Goal: Answer question/provide support: Share knowledge or assist other users

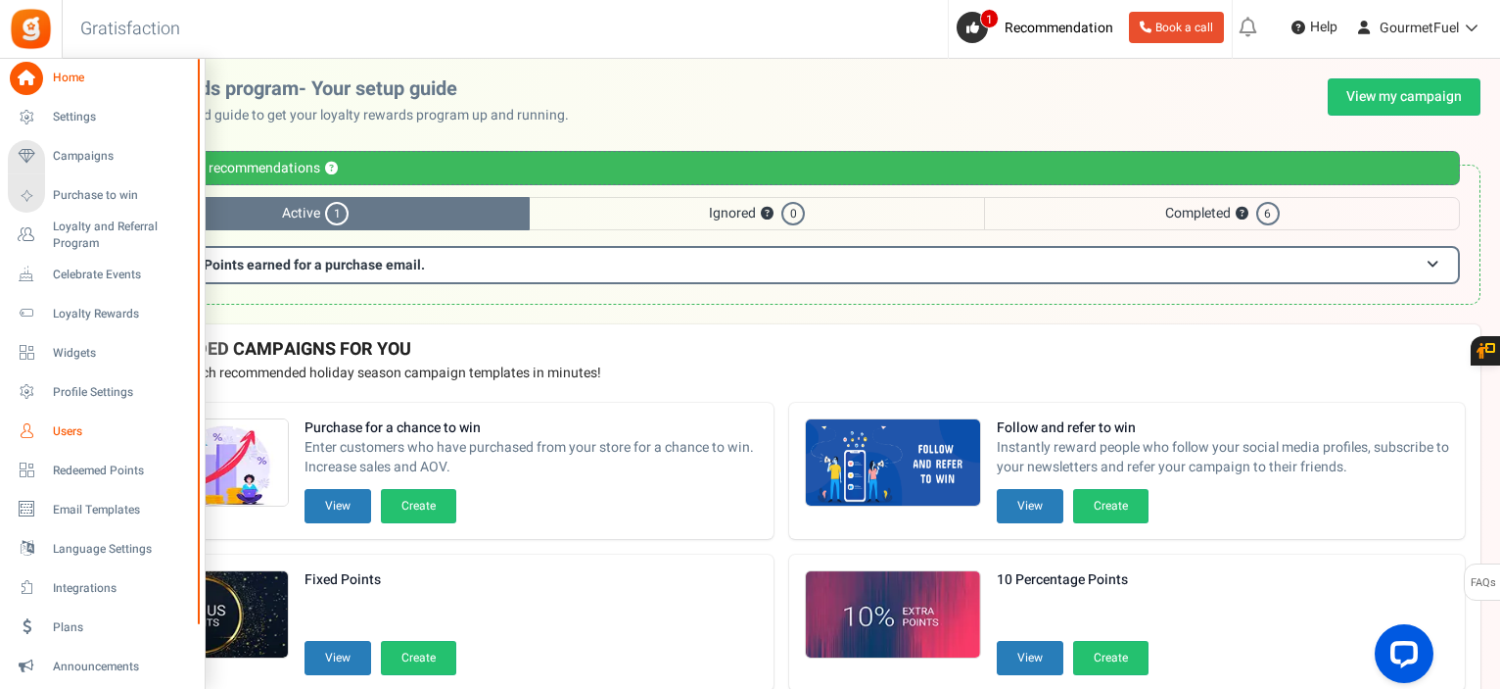
click at [89, 442] on link "Users" at bounding box center [102, 430] width 188 height 33
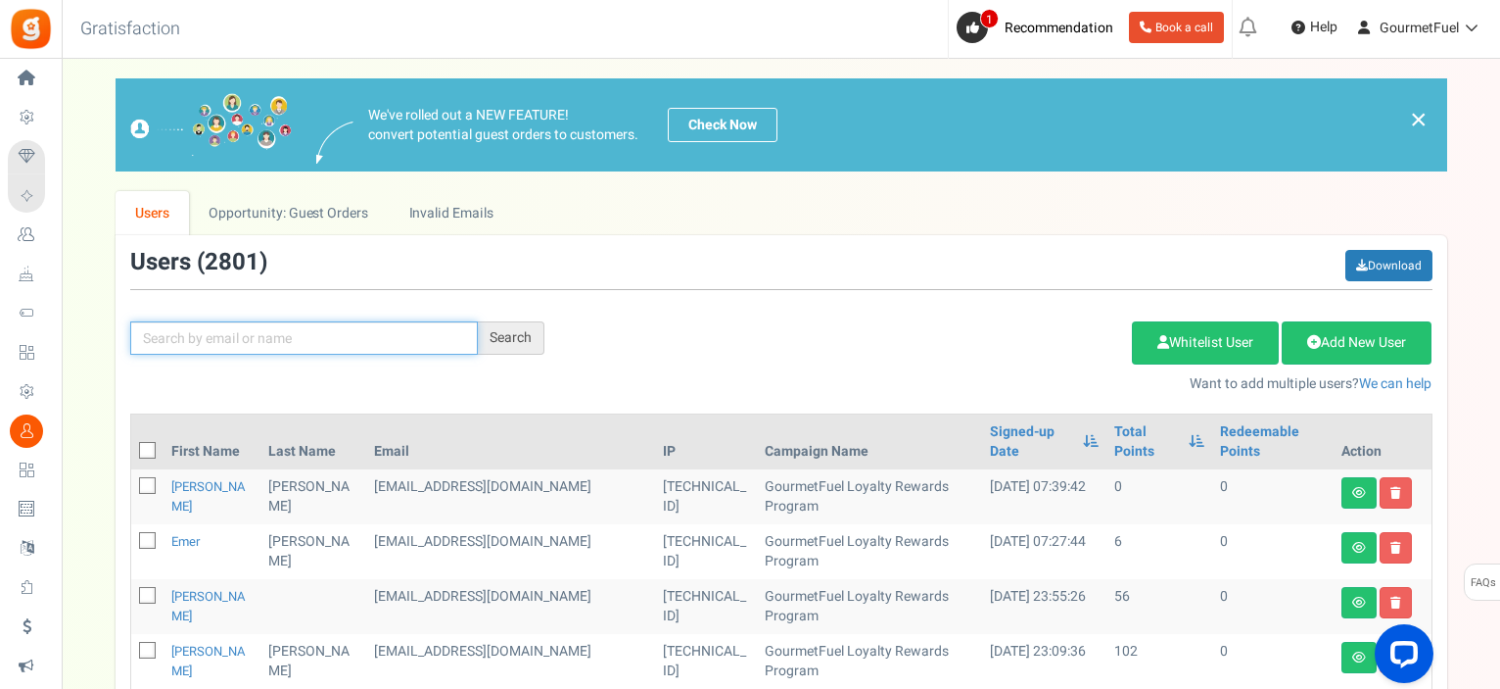
click at [292, 339] on input "text" at bounding box center [304, 337] width 348 height 33
paste input "[EMAIL_ADDRESS][DOMAIN_NAME]"
type input "[EMAIL_ADDRESS][DOMAIN_NAME]"
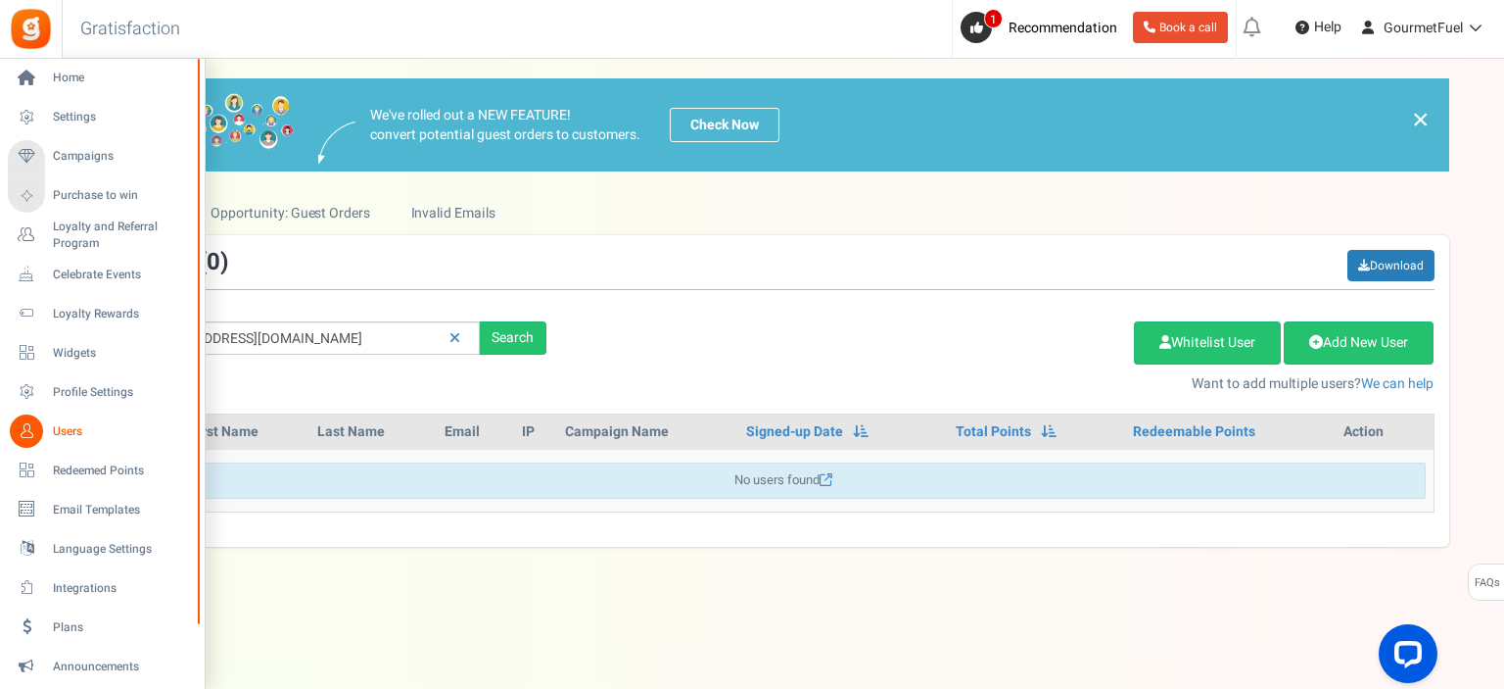
click at [39, 434] on icon at bounding box center [26, 430] width 33 height 33
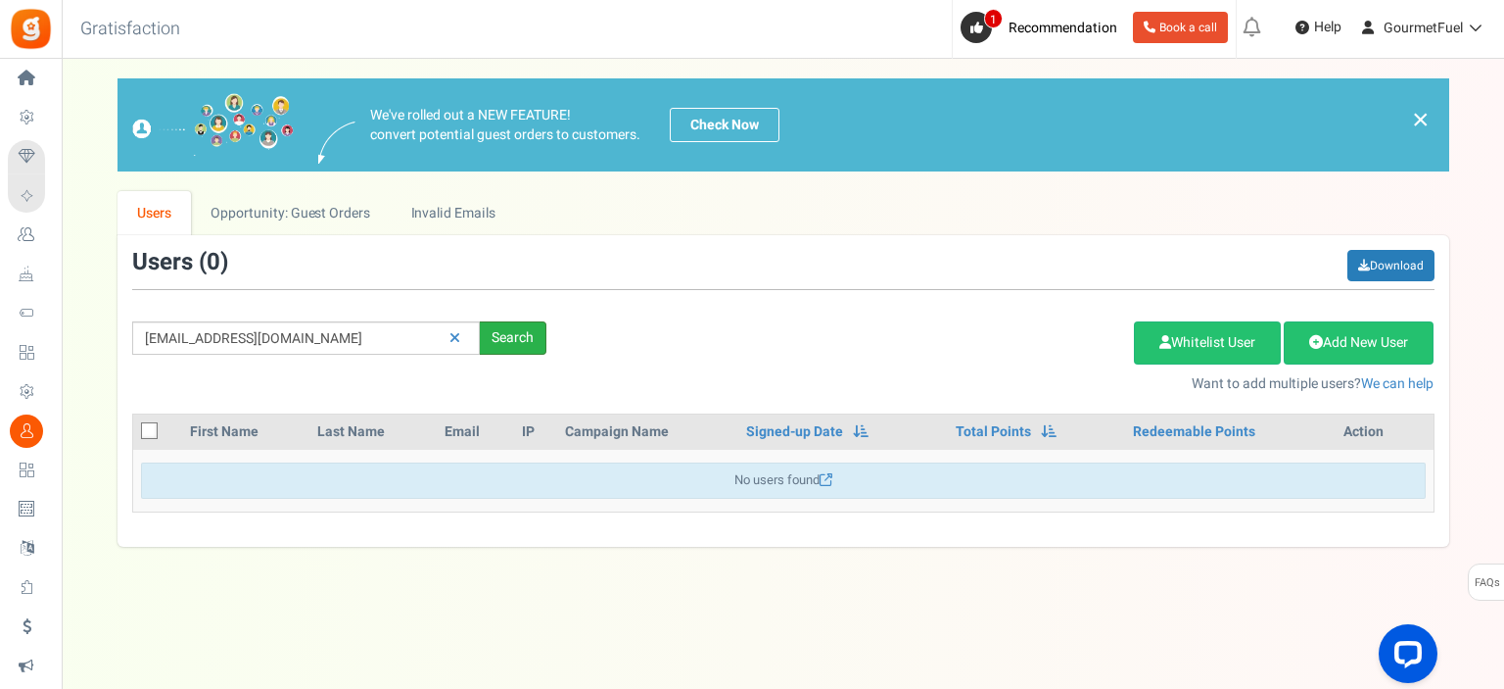
click at [519, 348] on div "Search" at bounding box center [513, 337] width 67 height 33
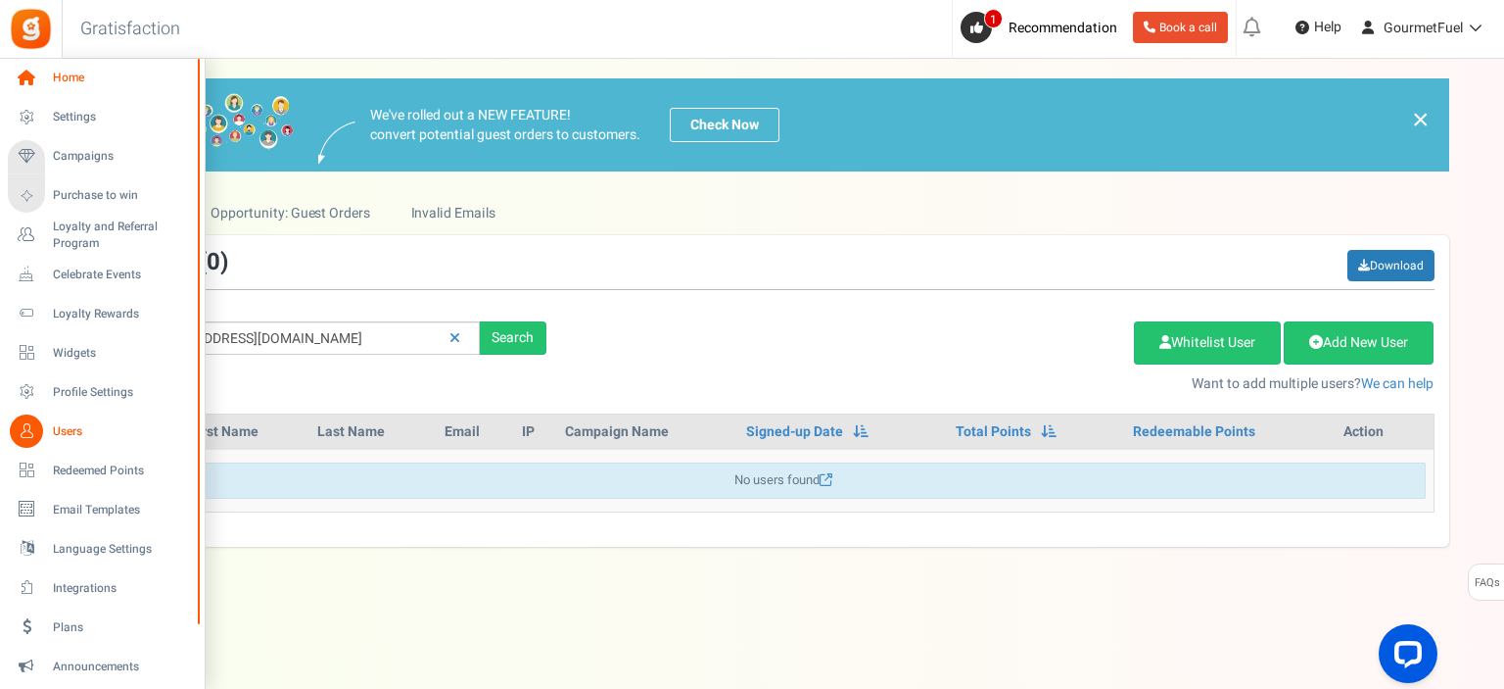
click at [29, 84] on icon at bounding box center [26, 78] width 33 height 33
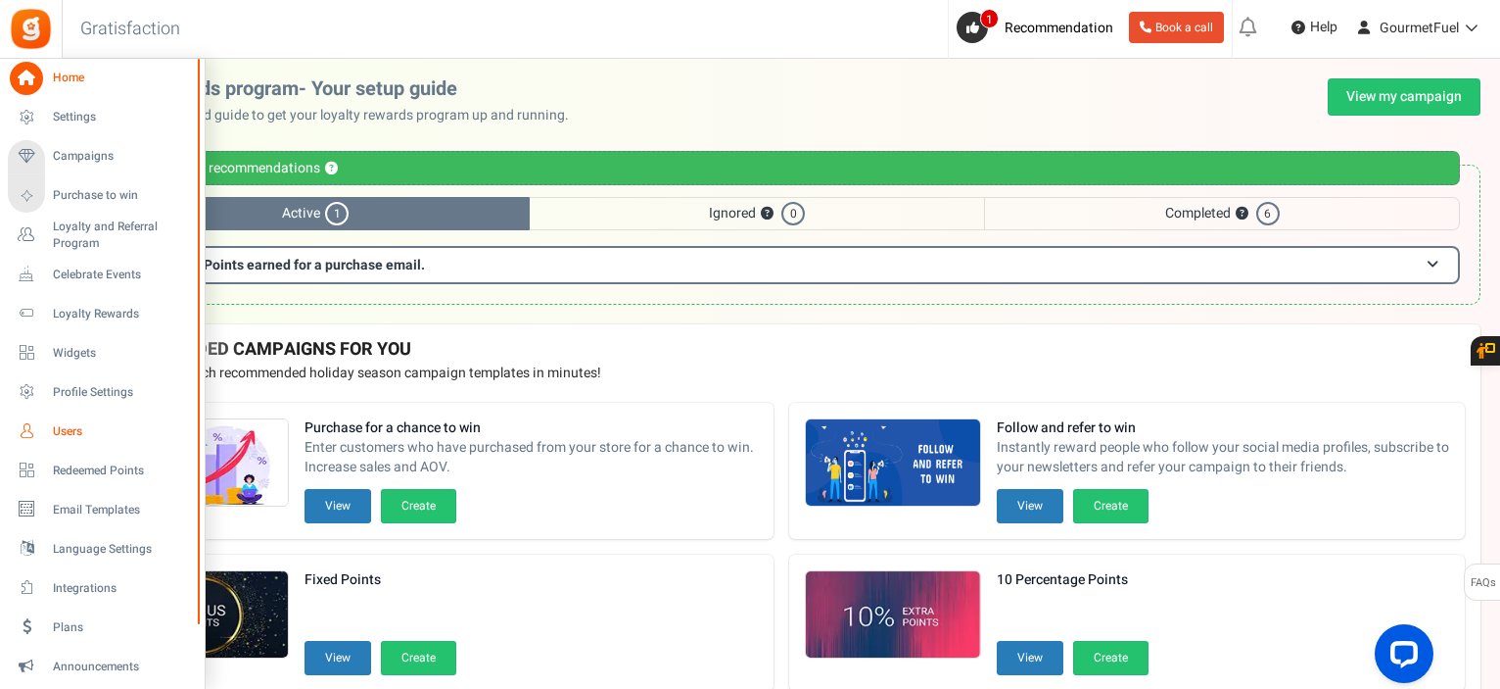
click at [75, 426] on span "Users" at bounding box center [121, 431] width 137 height 17
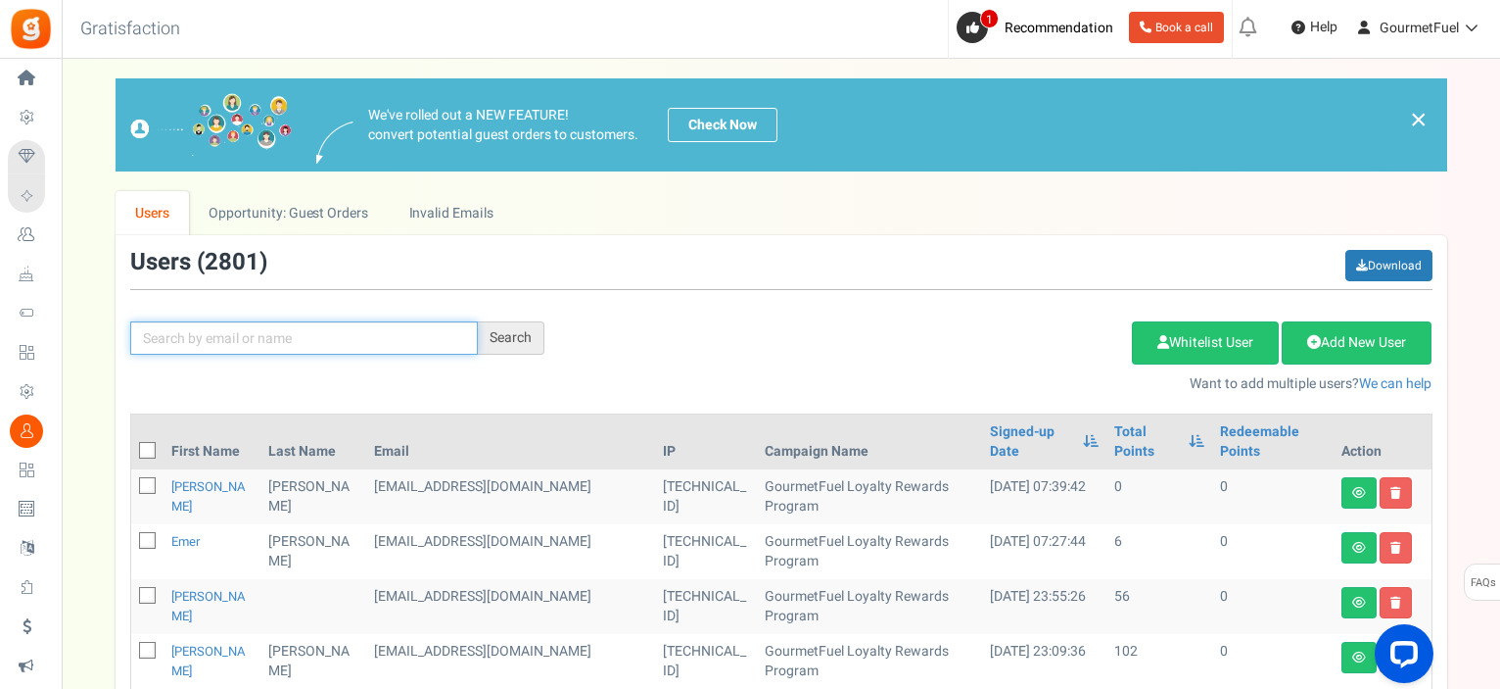
click at [384, 336] on input "text" at bounding box center [304, 337] width 348 height 33
paste input "[EMAIL_ADDRESS][DOMAIN_NAME]"
type input "[EMAIL_ADDRESS][DOMAIN_NAME]"
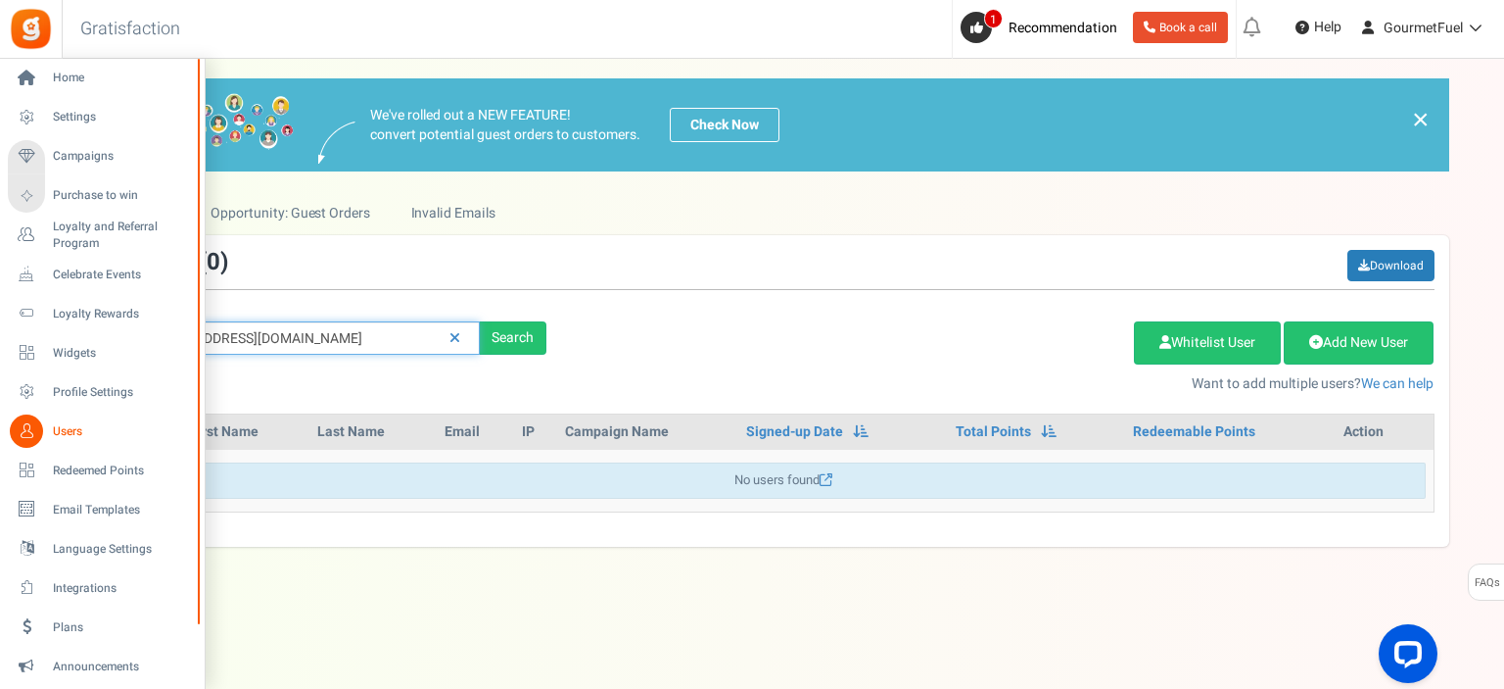
drag, startPoint x: 358, startPoint y: 348, endPoint x: 0, endPoint y: 309, distance: 360.6
click at [16, 309] on div "Home Settings Campaigns Purchase to win Loyalty and Referral Program New Celebr…" at bounding box center [752, 354] width 1504 height 591
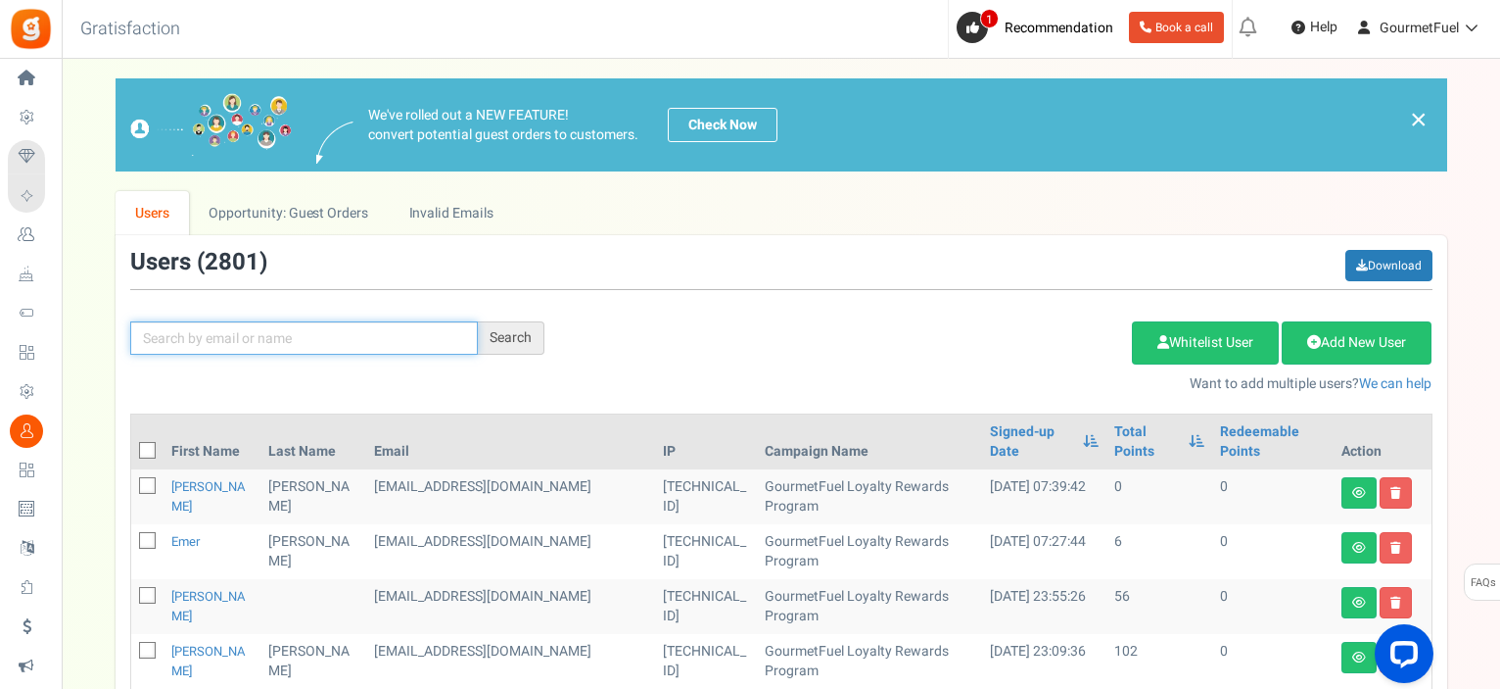
click at [337, 326] on input "text" at bounding box center [304, 337] width 348 height 33
paste input "[EMAIL_ADDRESS][DOMAIN_NAME]"
type input "[EMAIL_ADDRESS][DOMAIN_NAME]"
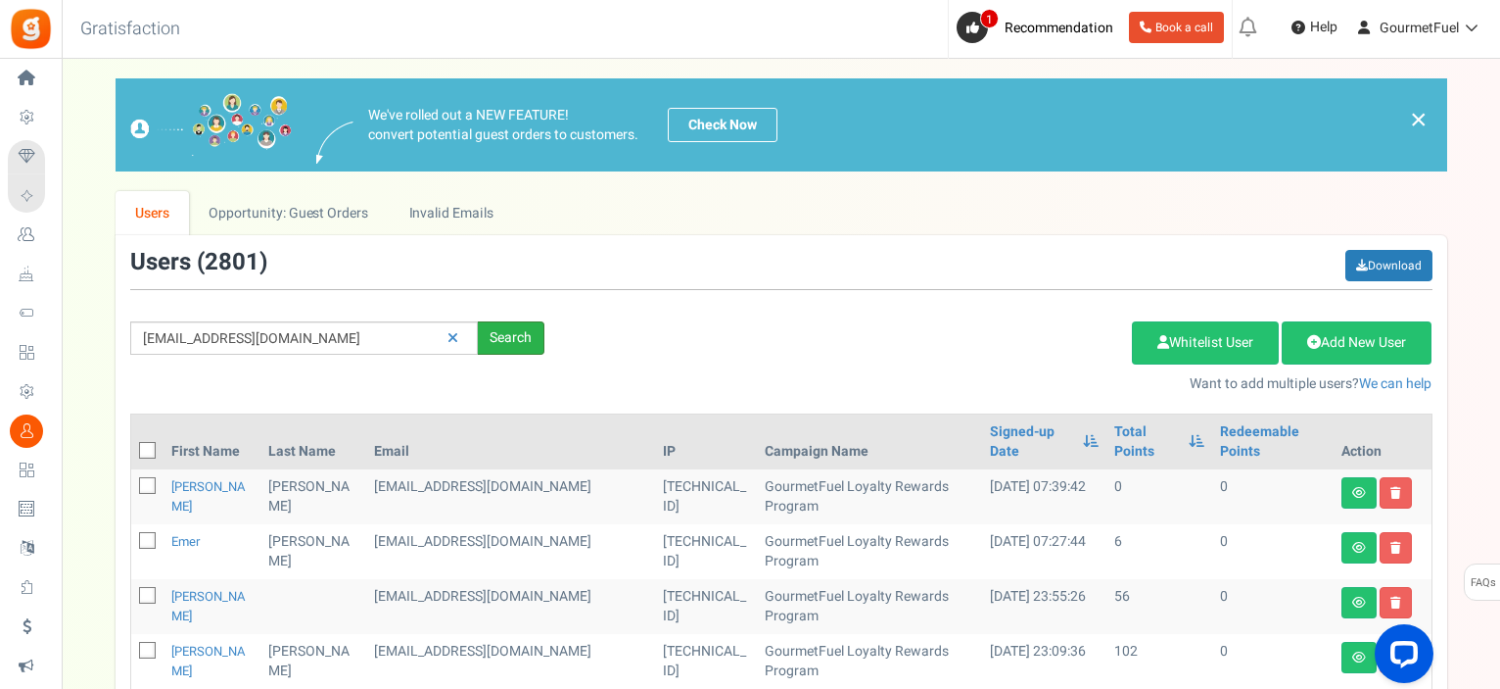
click at [540, 332] on div "Search" at bounding box center [511, 337] width 67 height 33
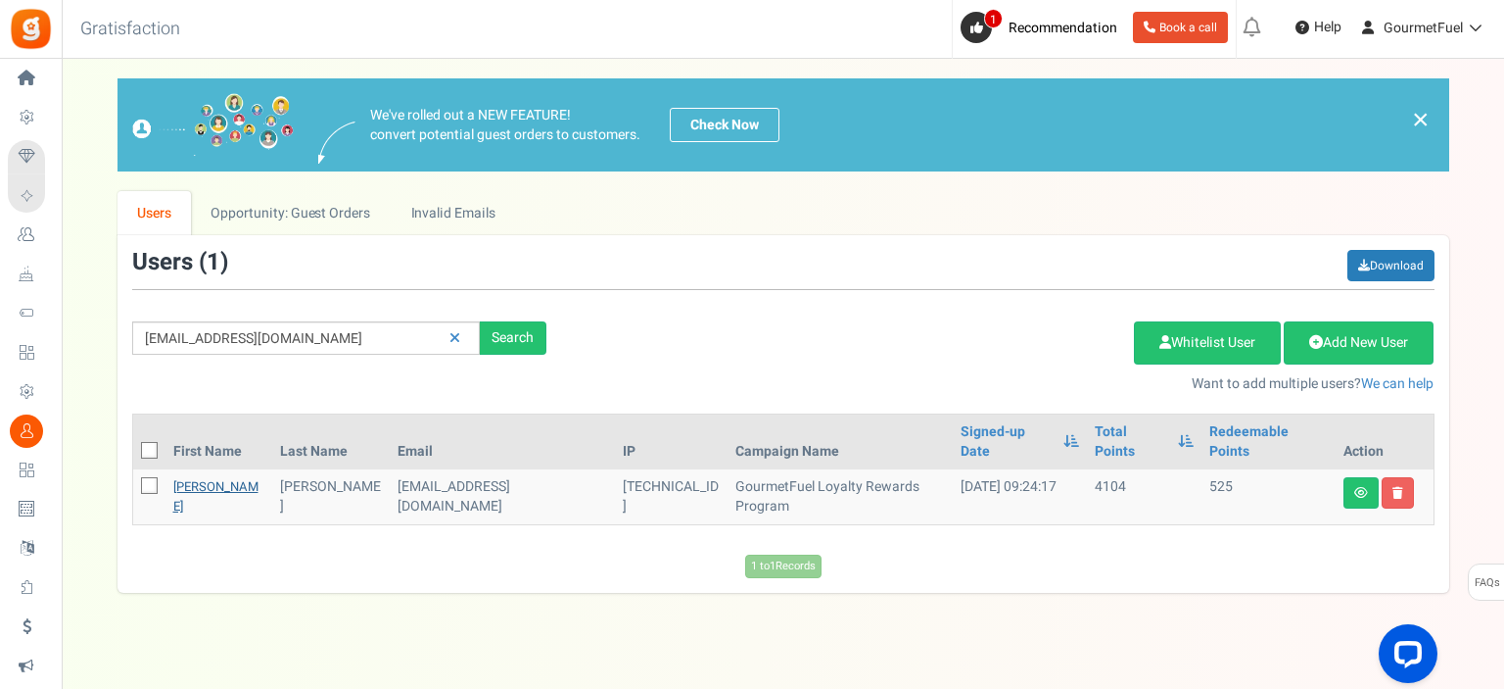
click at [185, 477] on link "[PERSON_NAME]" at bounding box center [215, 496] width 85 height 38
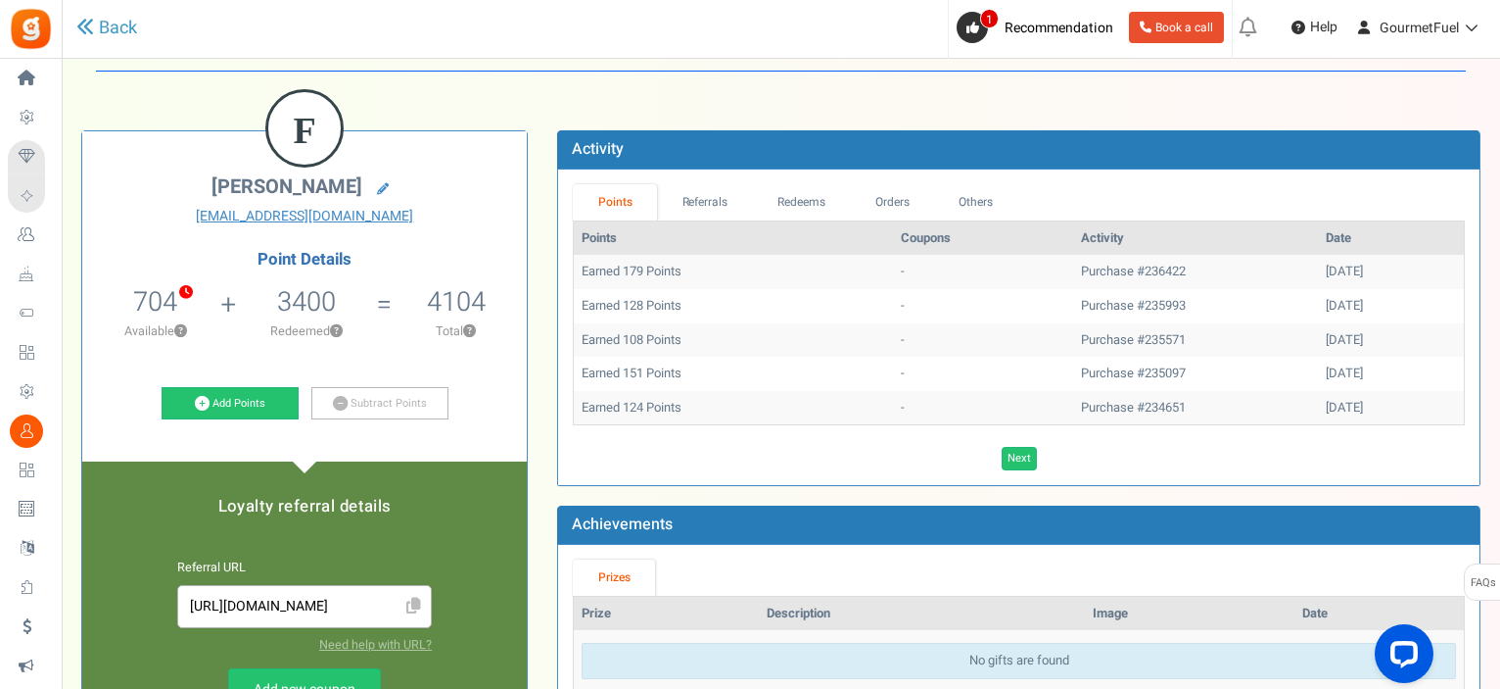
scroll to position [98, 0]
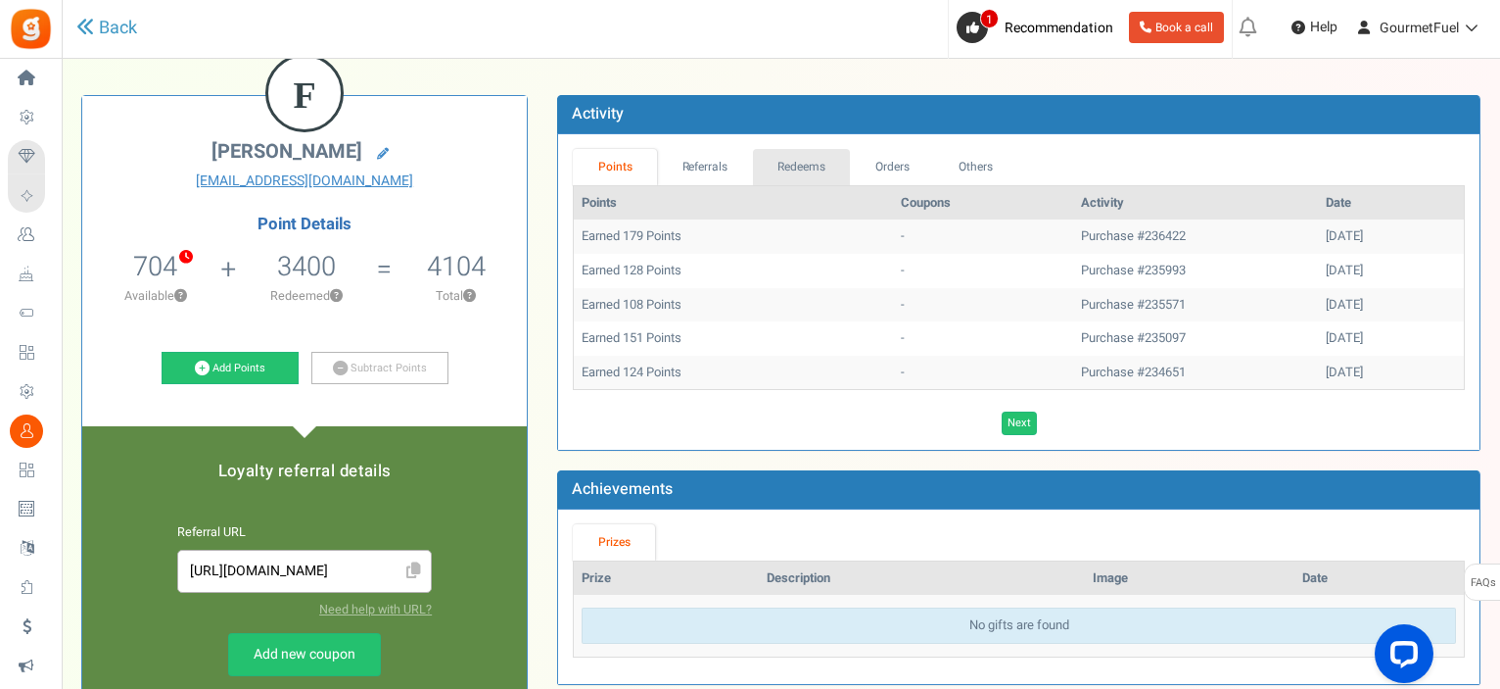
click at [825, 175] on link "Redeems" at bounding box center [802, 167] width 98 height 36
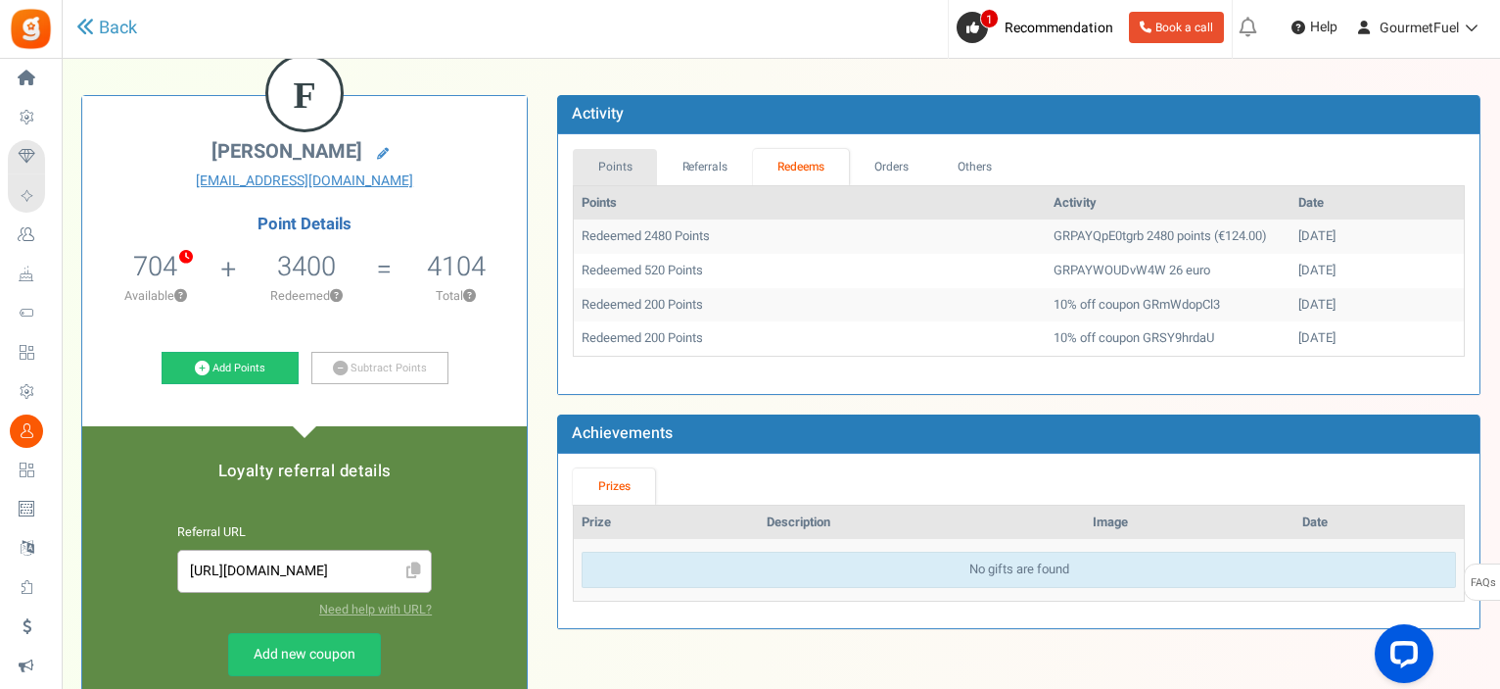
click at [642, 163] on link "Points" at bounding box center [615, 167] width 84 height 36
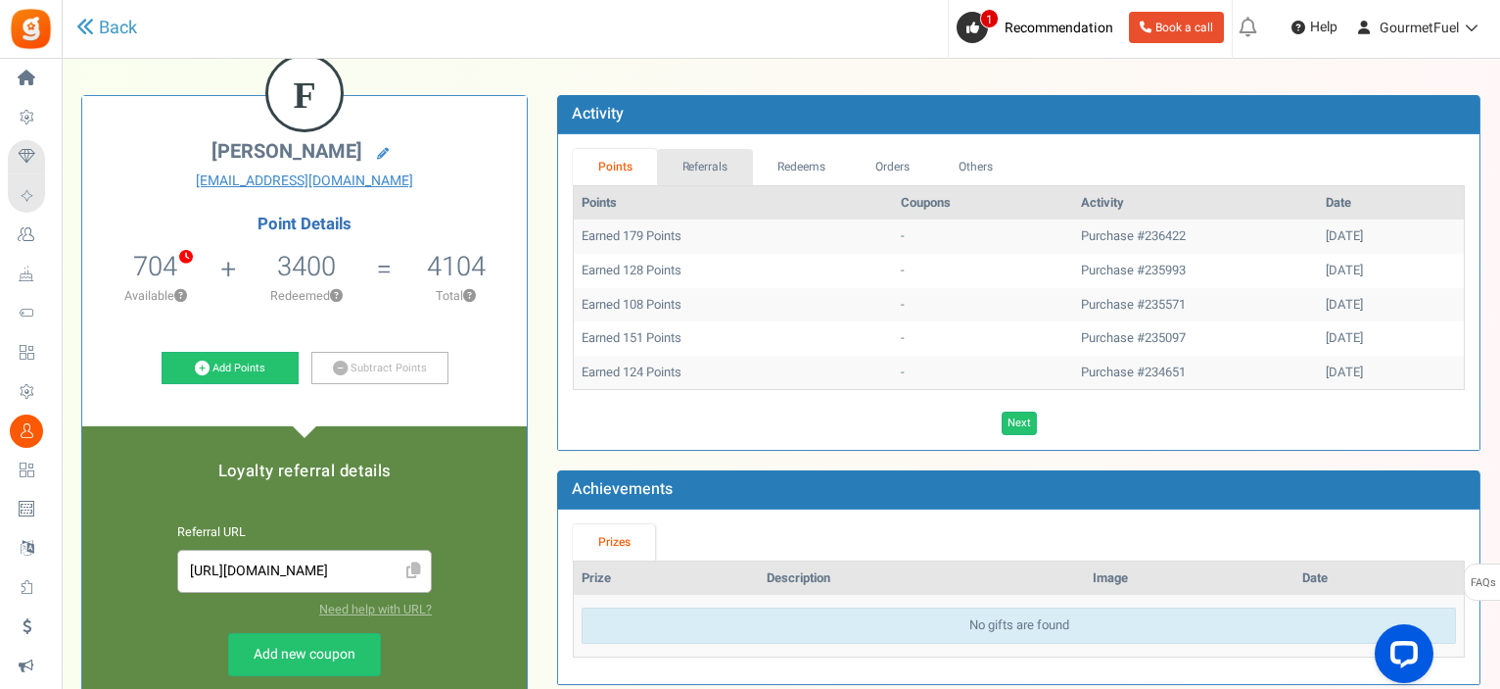
click at [679, 175] on link "Referrals" at bounding box center [705, 167] width 96 height 36
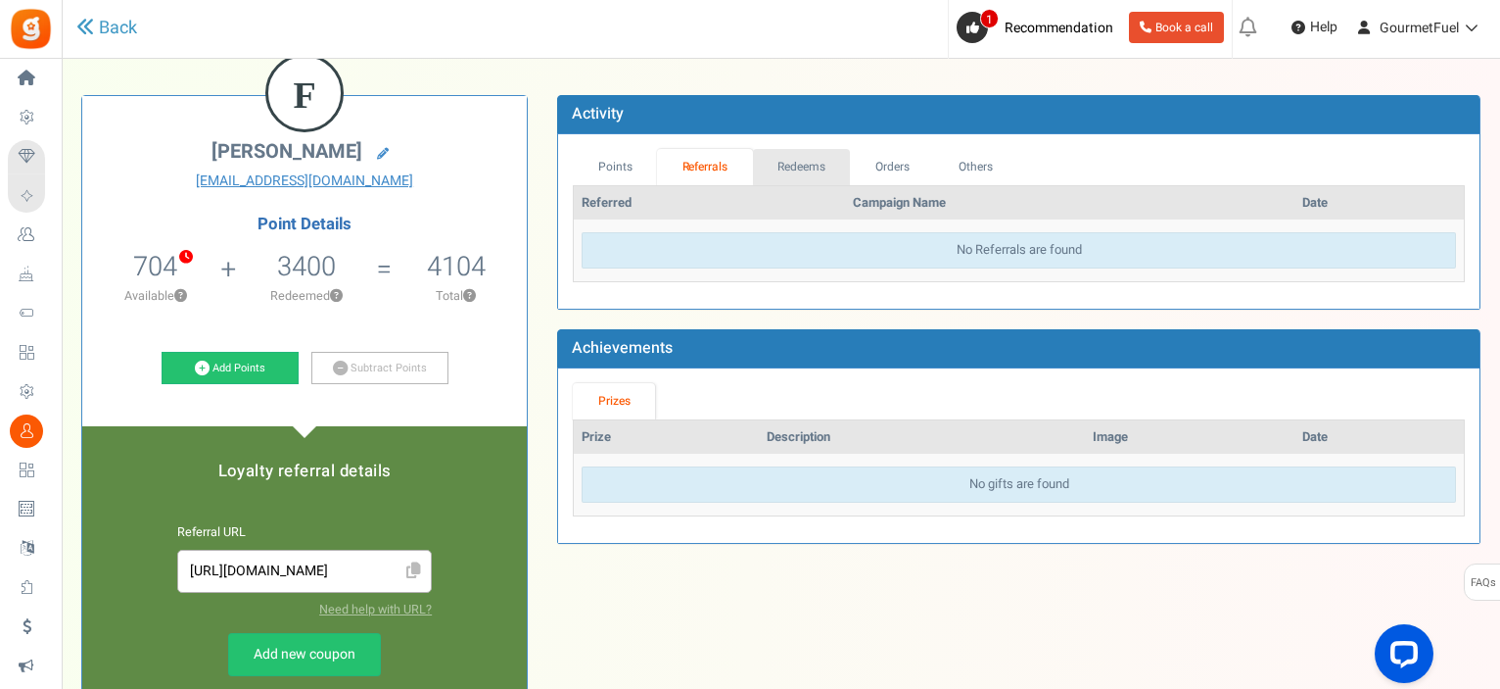
click at [753, 154] on link "Redeems" at bounding box center [802, 167] width 98 height 36
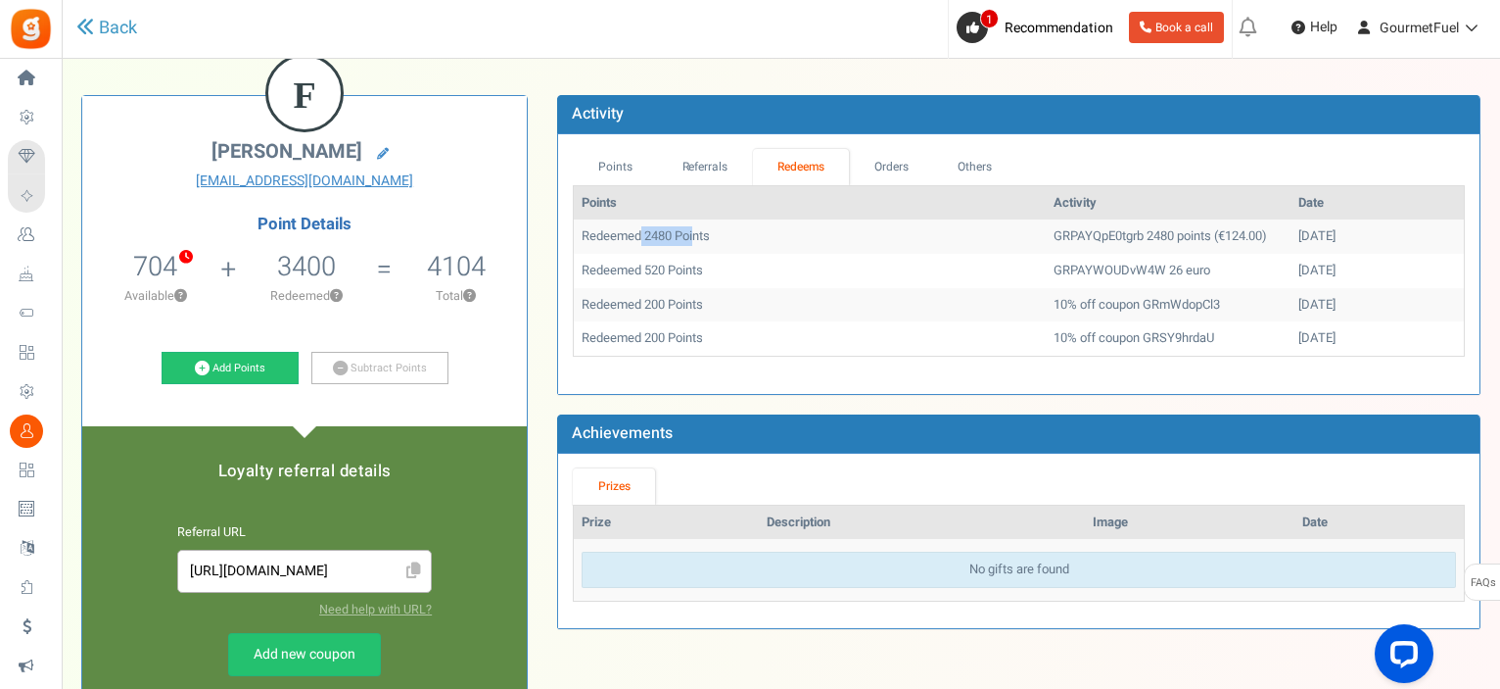
drag, startPoint x: 642, startPoint y: 234, endPoint x: 695, endPoint y: 233, distance: 52.9
click at [695, 233] on td "Redeemed 2480 Points" at bounding box center [810, 236] width 472 height 34
click at [840, 268] on td "Redeemed 520 Points" at bounding box center [810, 271] width 472 height 34
click at [701, 168] on link "Referrals" at bounding box center [705, 167] width 96 height 36
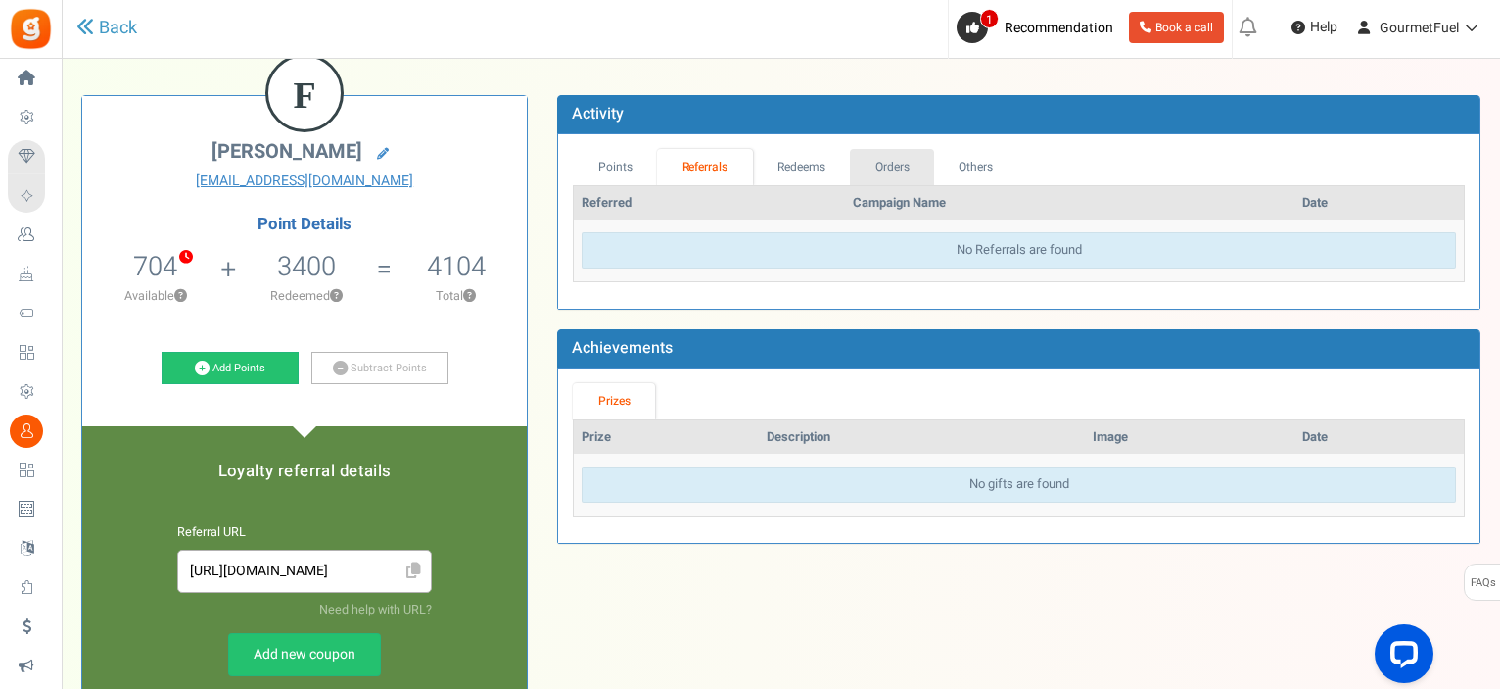
click at [886, 176] on link "Orders" at bounding box center [892, 167] width 84 height 36
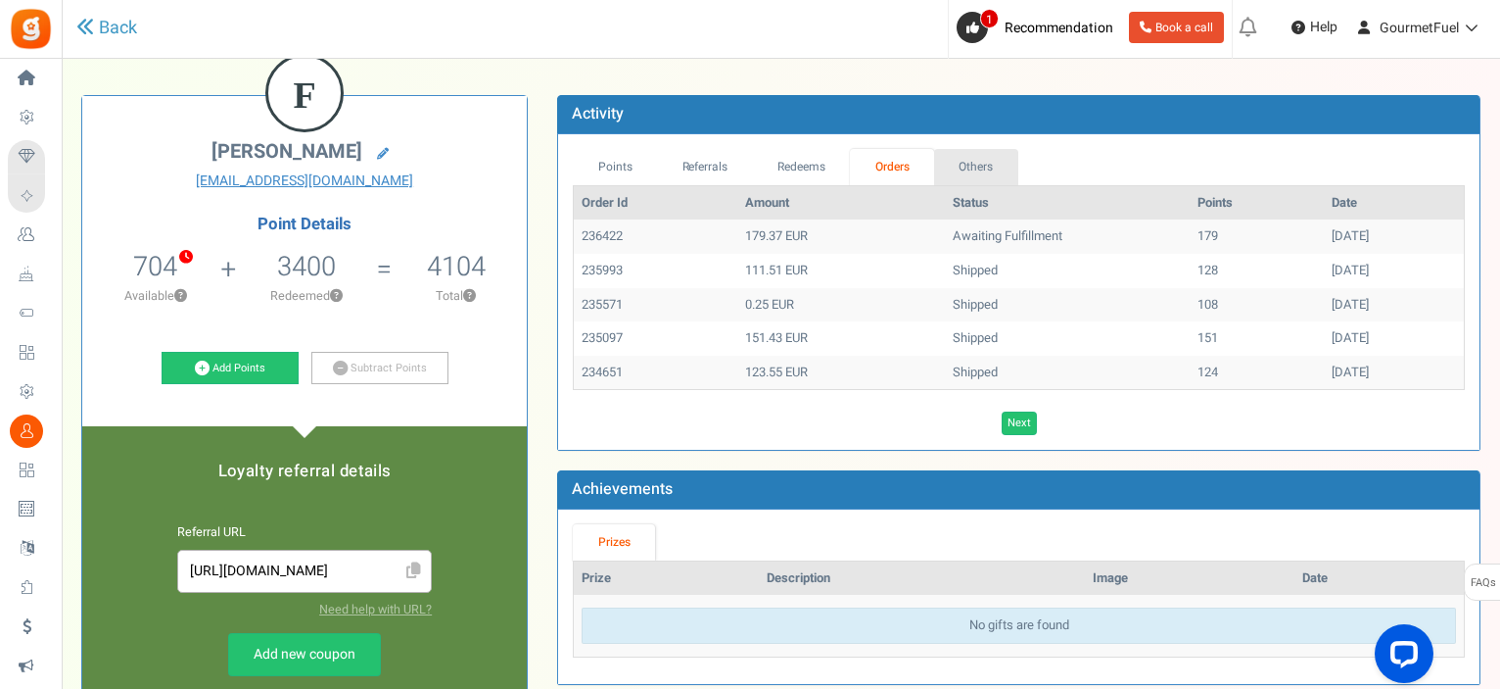
click at [973, 165] on link "Others" at bounding box center [976, 167] width 84 height 36
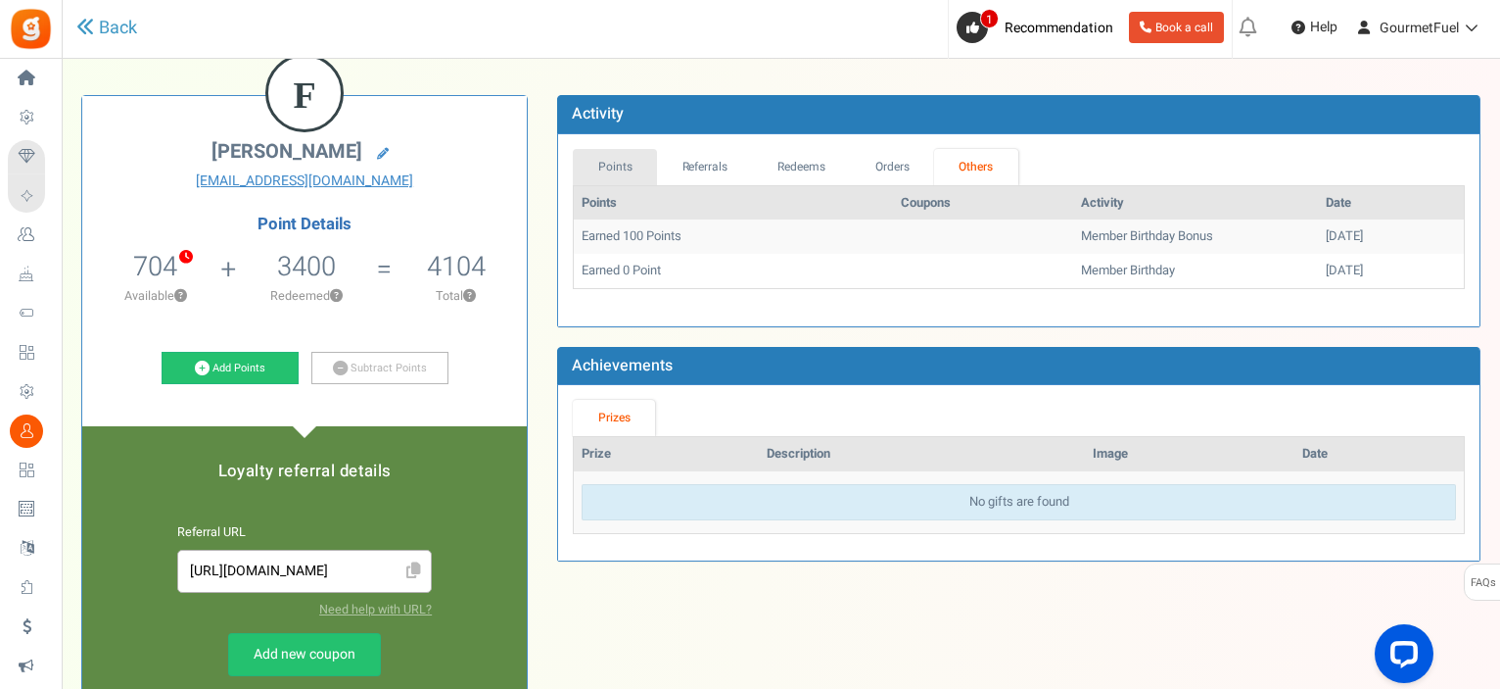
click at [597, 158] on link "Points" at bounding box center [615, 167] width 84 height 36
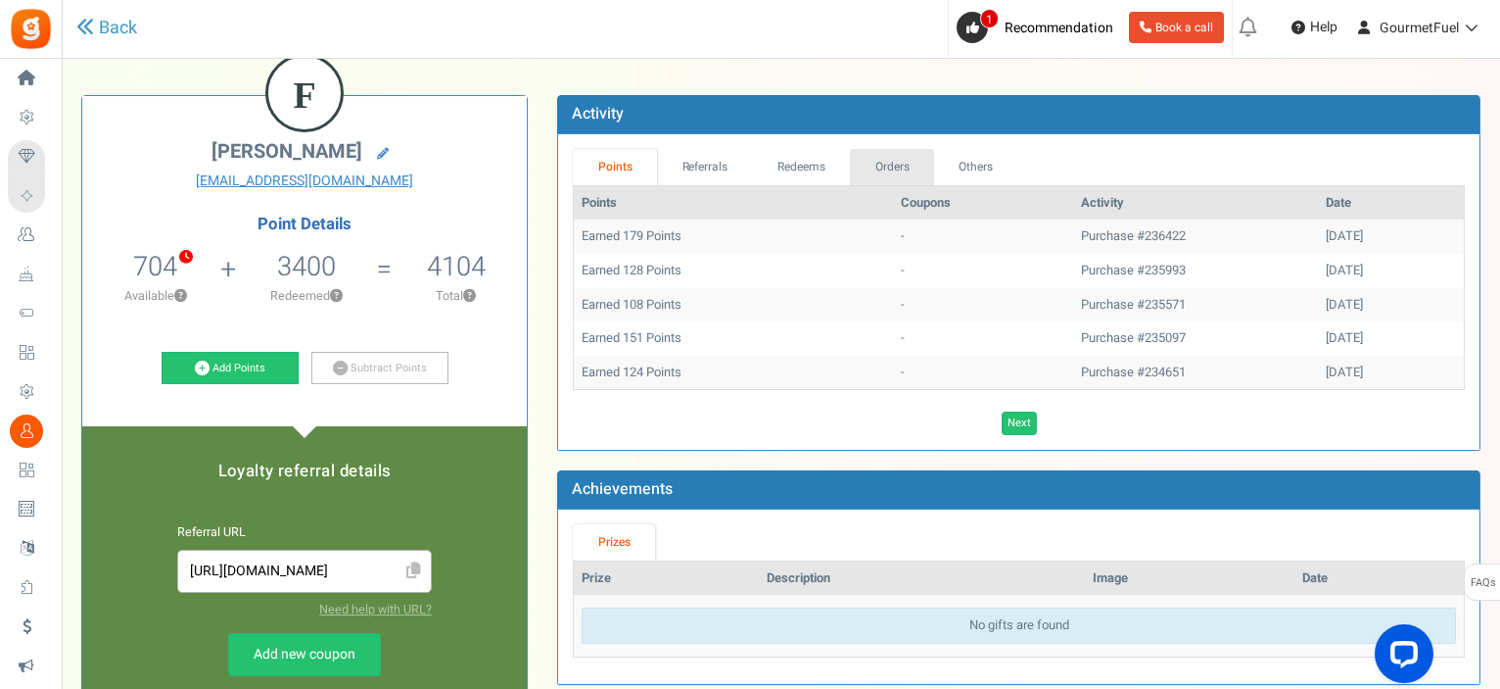
click at [924, 164] on link "Orders" at bounding box center [892, 167] width 84 height 36
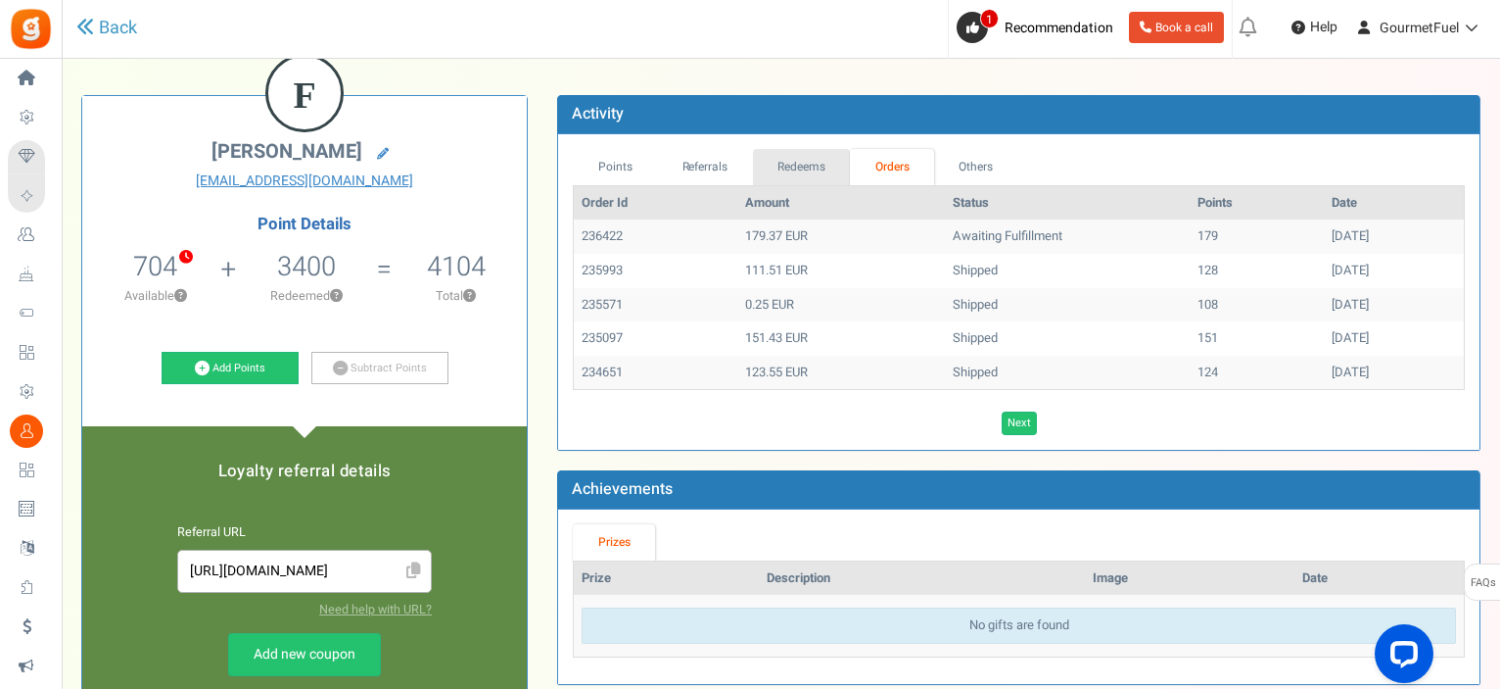
click at [810, 174] on link "Redeems" at bounding box center [802, 167] width 98 height 36
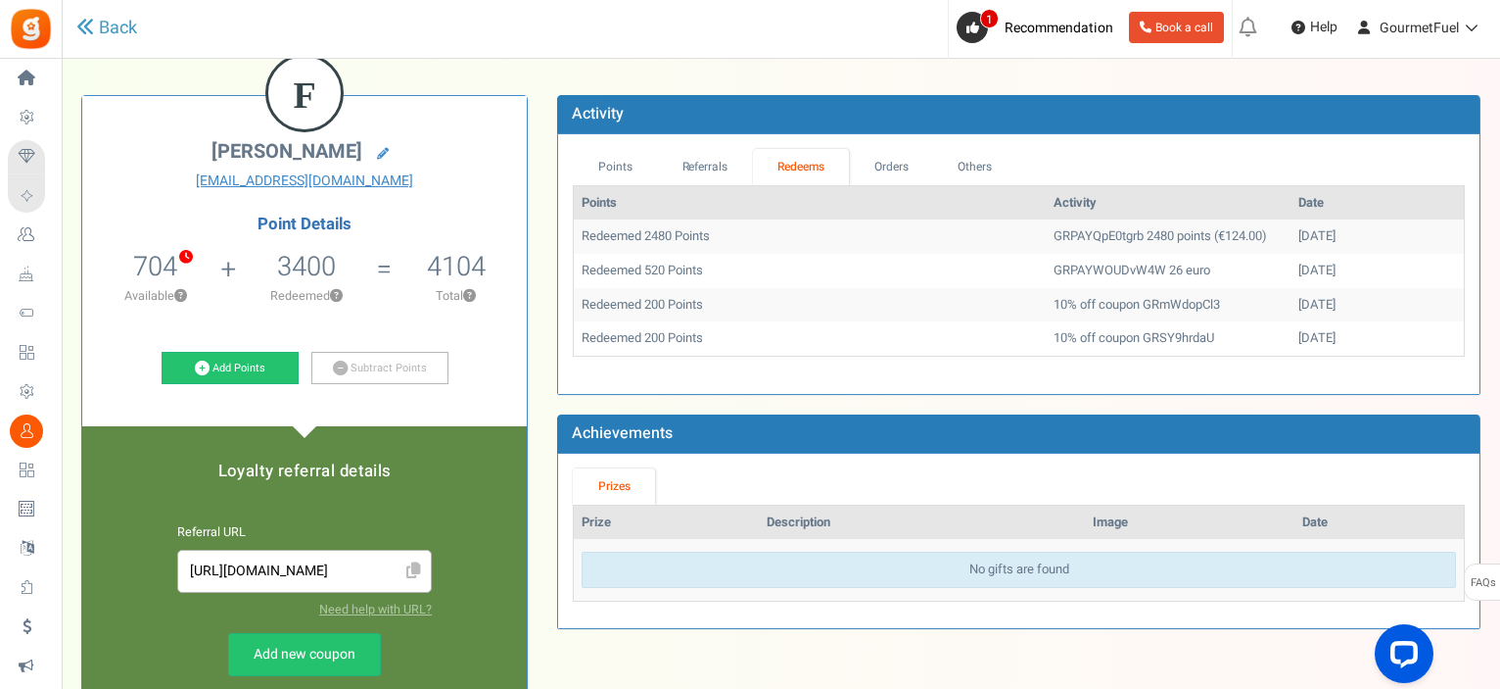
click at [755, 662] on div "F [PERSON_NAME] [EMAIL_ADDRESS][DOMAIN_NAME] Point Details 704 525 Redeemable 1…" at bounding box center [781, 582] width 1429 height 1032
click at [735, 626] on div "Achievements Prizes Prize Description Image Date No gifts are found" at bounding box center [1019, 521] width 924 height 214
drag, startPoint x: 583, startPoint y: 236, endPoint x: 1327, endPoint y: 241, distance: 744.4
click at [1327, 241] on tr "Redeemed 2480 Points GRPAYQpE0tgrb ​2480 points (€124.00) [DATE]" at bounding box center [1019, 236] width 890 height 34
copy tr "Redeemed 2480 Points GRPAYQpE0tgrb ​2480 points (€124.00) [DATE]"
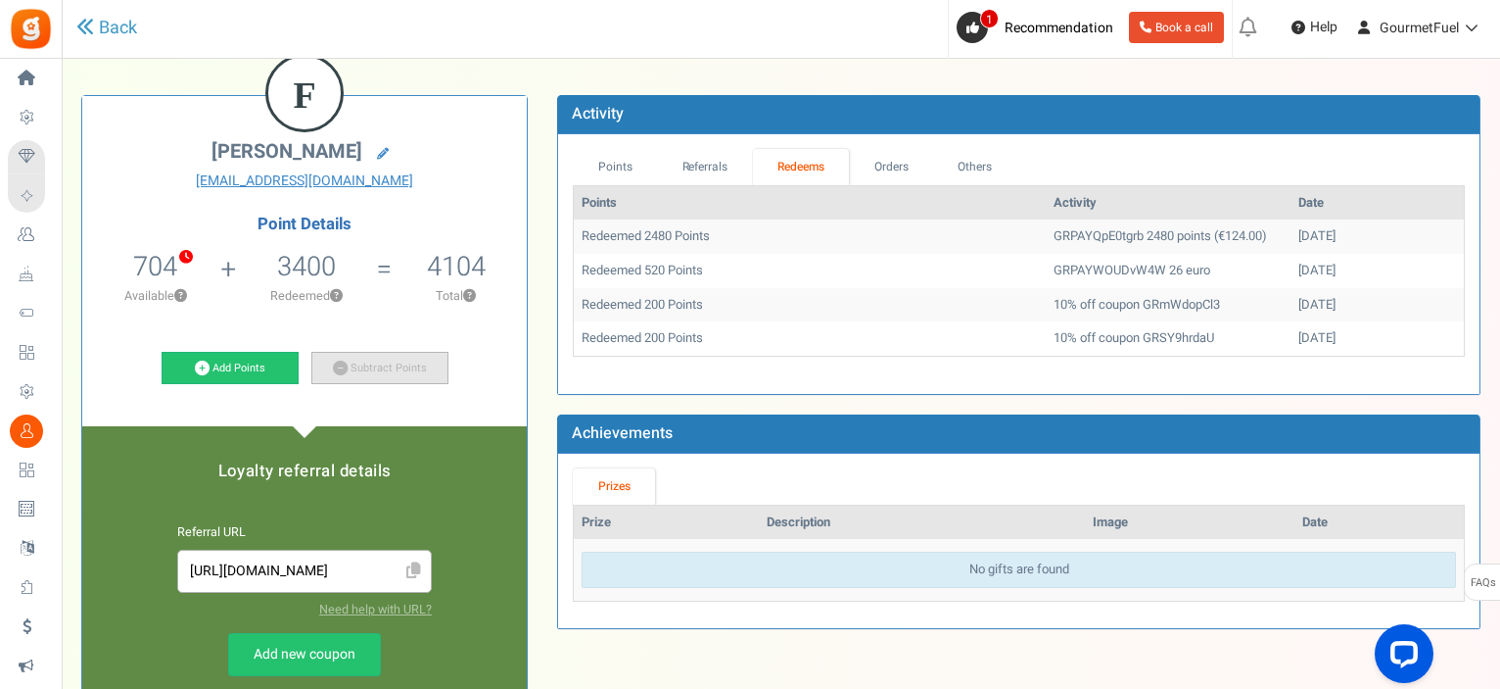
click at [339, 373] on icon at bounding box center [340, 367] width 15 height 15
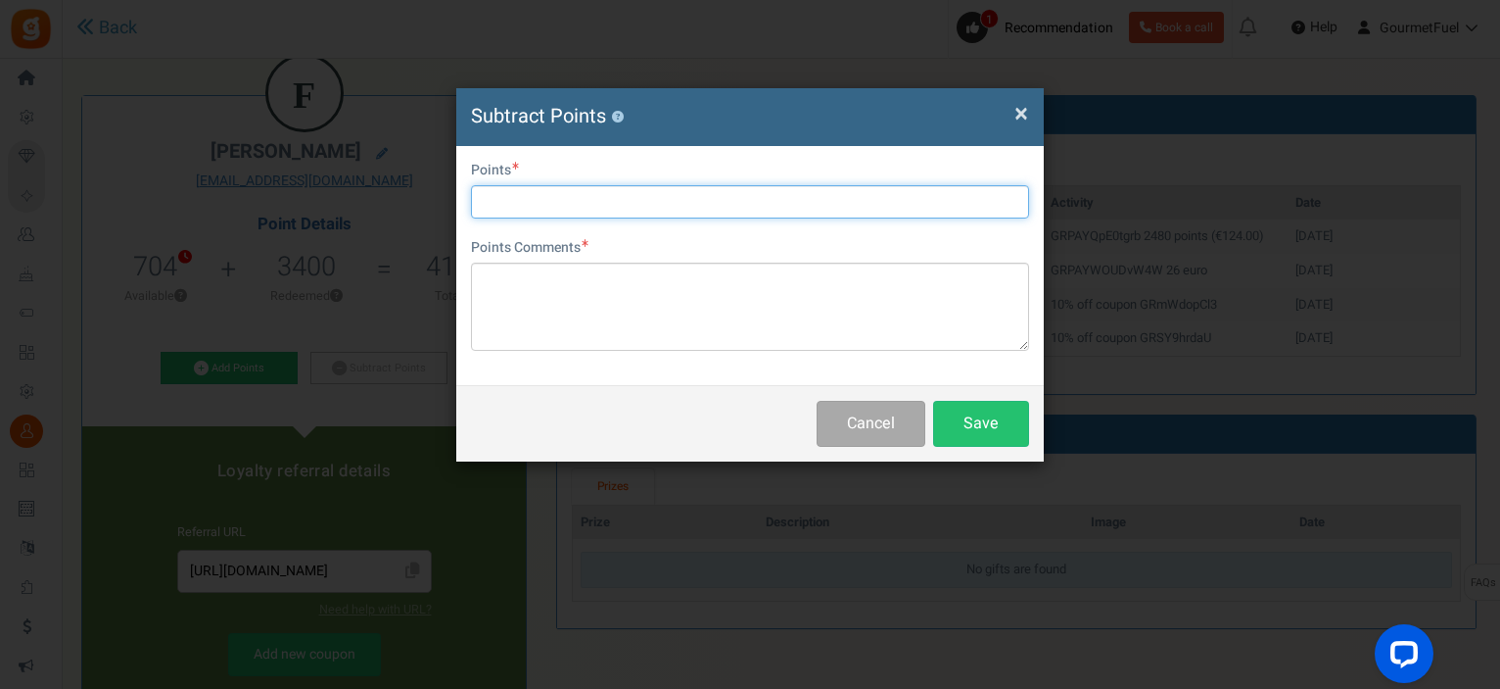
click at [598, 211] on input "text" at bounding box center [750, 201] width 558 height 33
type input "525"
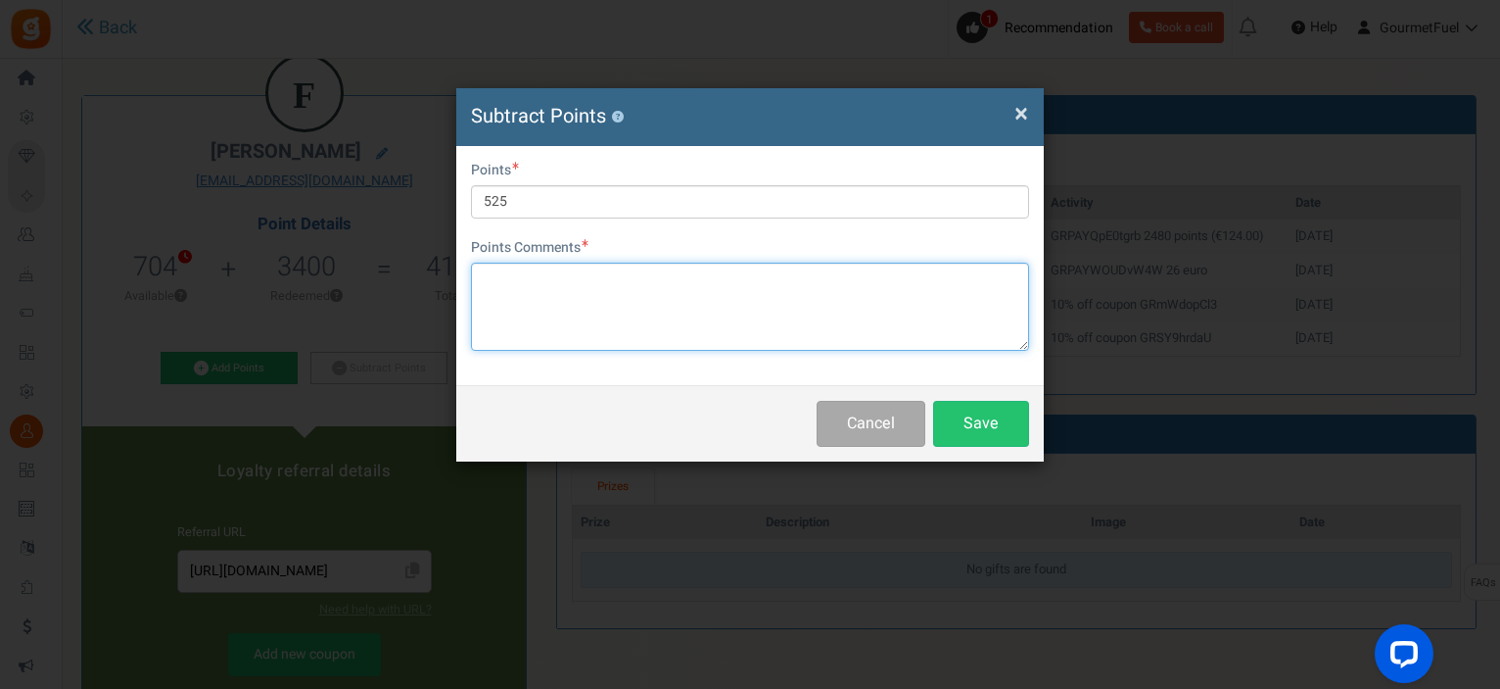
click at [599, 332] on textarea at bounding box center [750, 306] width 558 height 88
paste textarea "GRPAYuJ30DYXj"
type textarea "GRPAYuJ30DYXj"
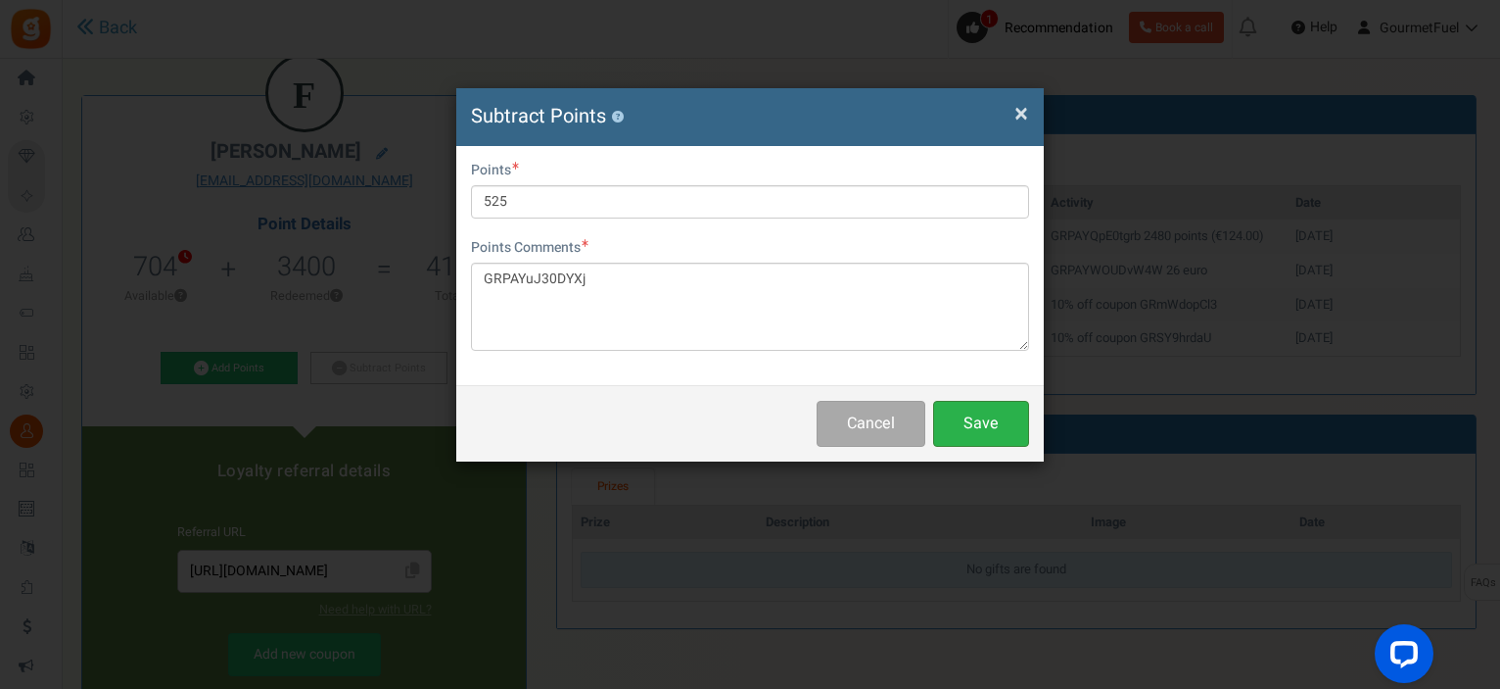
click at [987, 425] on button "Save" at bounding box center [981, 424] width 96 height 46
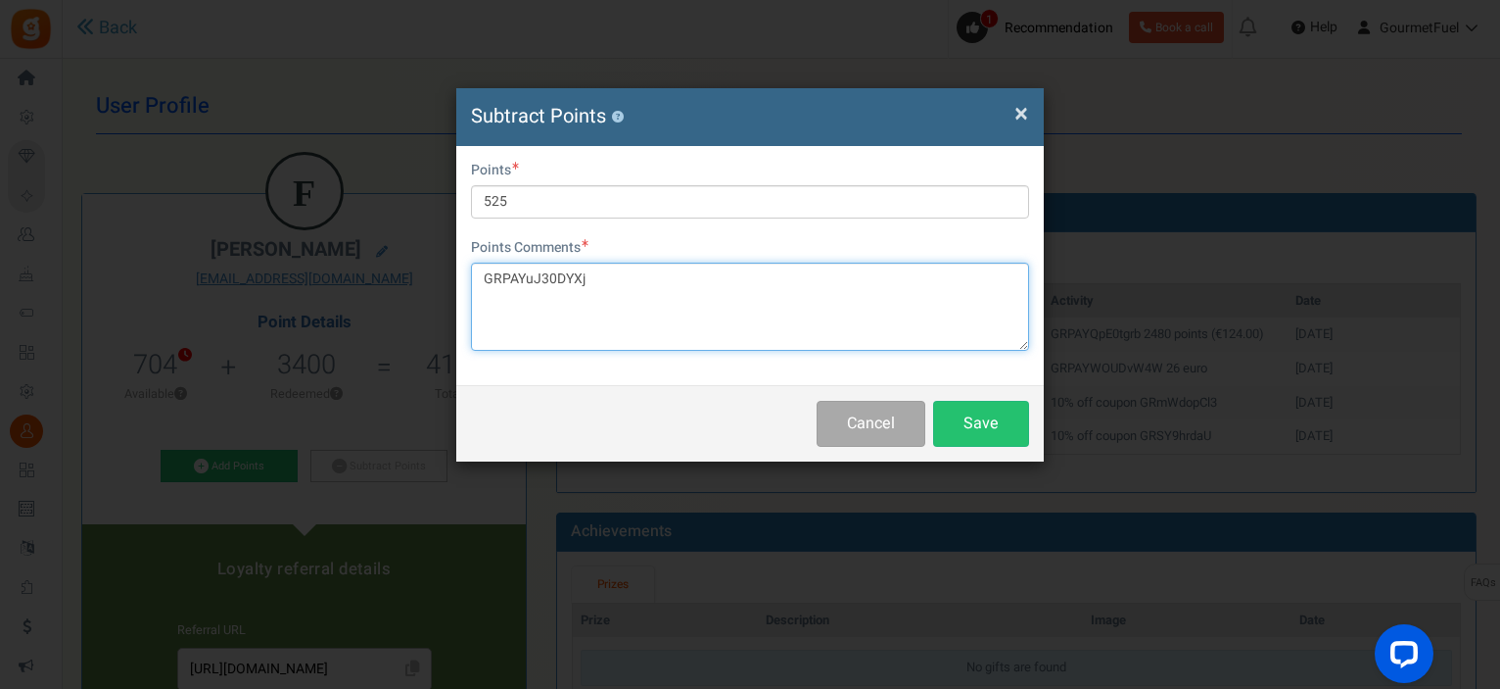
click at [782, 302] on textarea "GRPAYuJ30DYXj" at bounding box center [750, 306] width 558 height 88
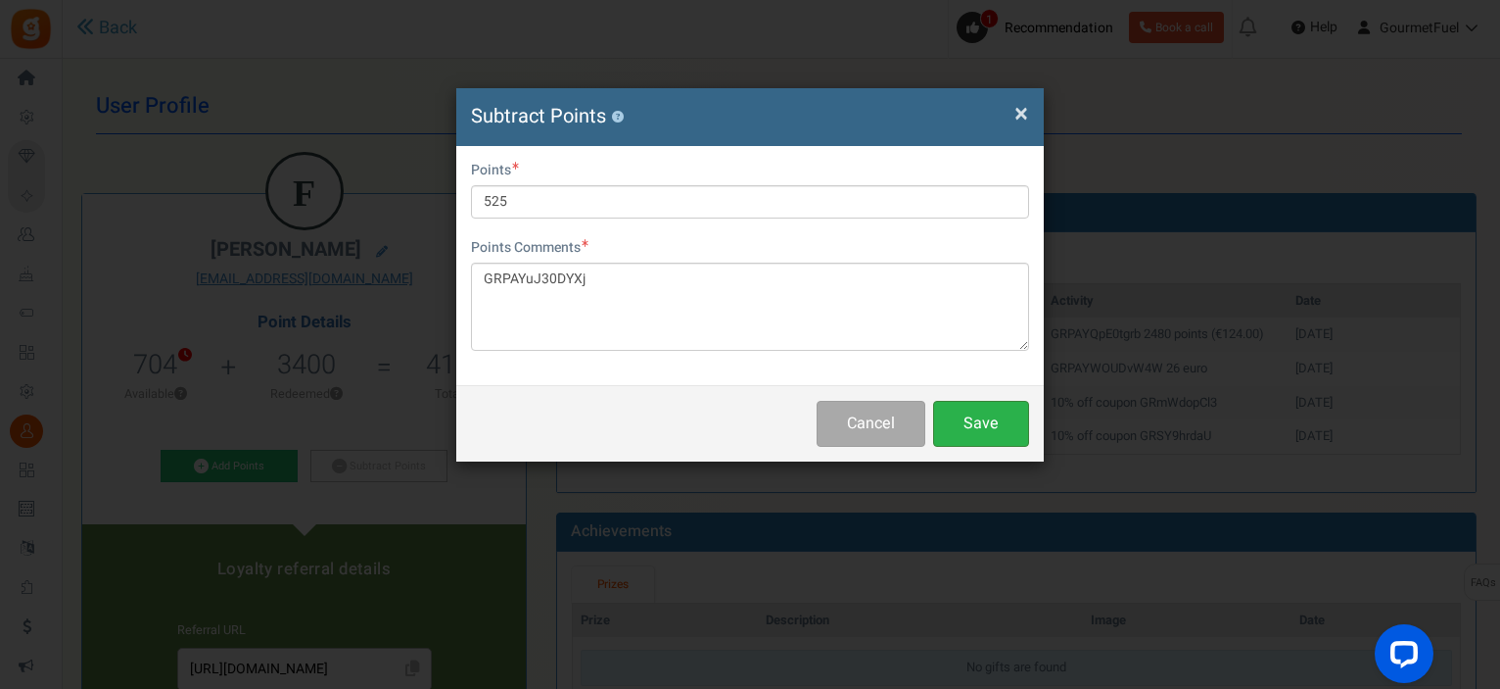
click at [968, 423] on button "Save" at bounding box center [981, 424] width 96 height 46
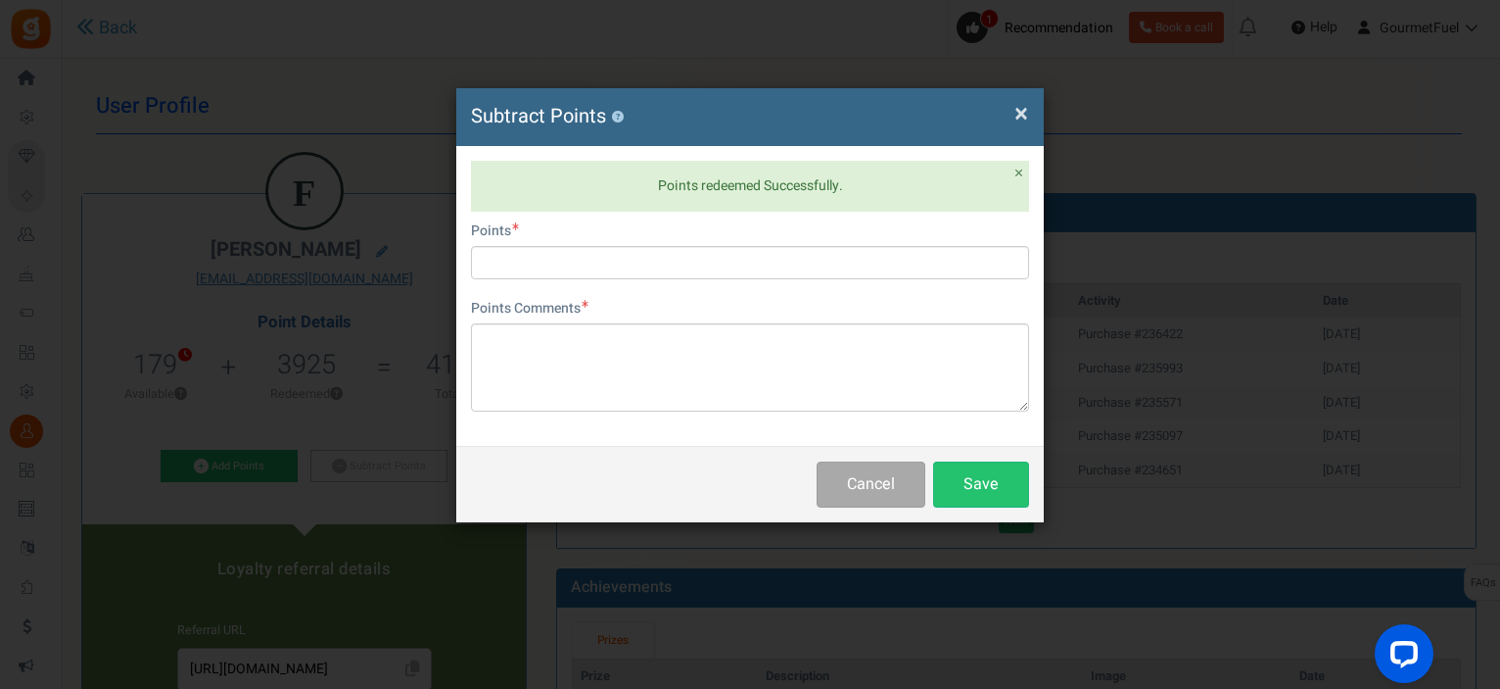
click at [1025, 117] on span "×" at bounding box center [1022, 113] width 14 height 37
